Goal: Find specific page/section

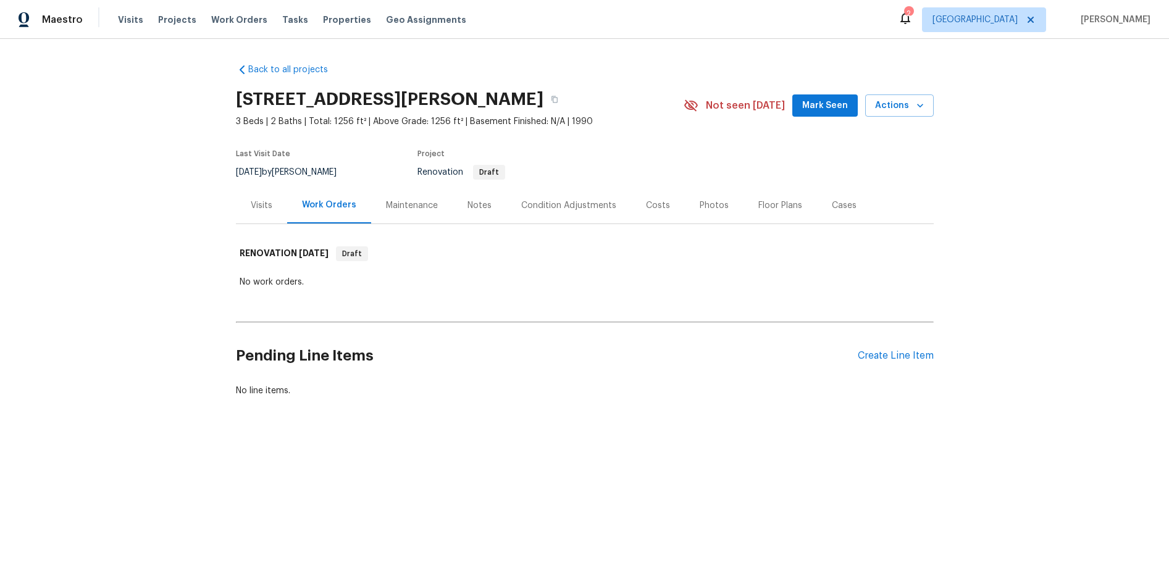
click at [551, 210] on div "Condition Adjustments" at bounding box center [568, 205] width 95 height 12
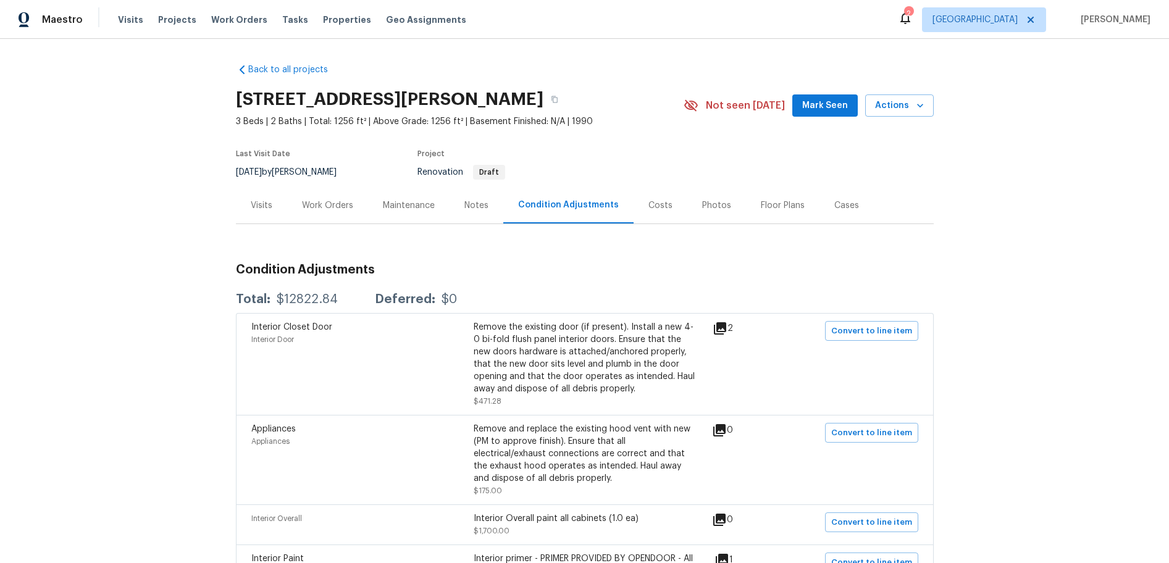
click at [151, 247] on div "Back to all projects 7244 Montoro Ct, Fayetteville, NC 28314 3 Beds | 2 Baths |…" at bounding box center [584, 301] width 1169 height 524
